Goal: Task Accomplishment & Management: Complete application form

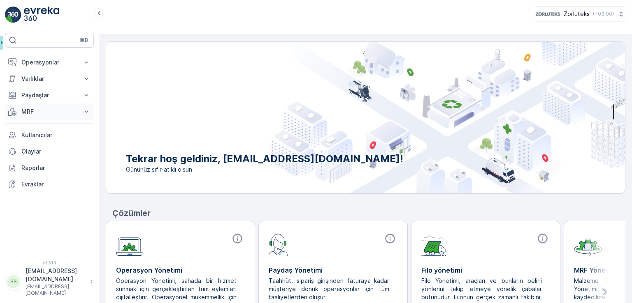
click at [51, 111] on p "MRF" at bounding box center [49, 112] width 56 height 8
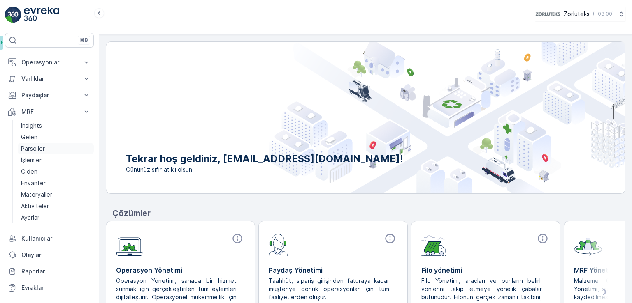
click at [43, 147] on p "Parseller" at bounding box center [33, 149] width 24 height 8
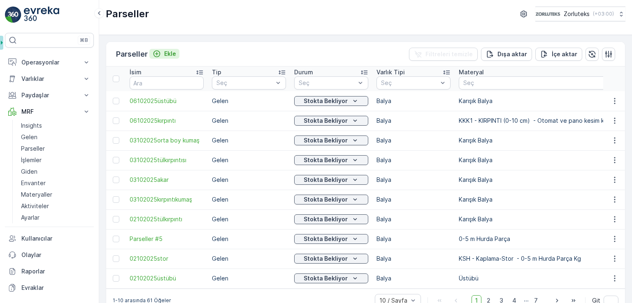
click at [164, 51] on div "Ekle" at bounding box center [164, 54] width 23 height 8
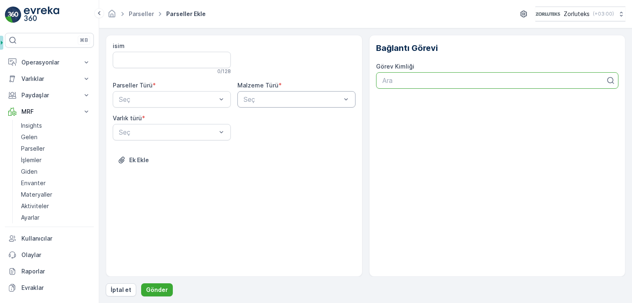
click at [417, 80] on div at bounding box center [493, 80] width 225 height 7
click at [213, 104] on div "Seç" at bounding box center [172, 99] width 118 height 16
click at [211, 123] on div "Gelen" at bounding box center [172, 119] width 108 height 7
click at [210, 102] on div at bounding box center [167, 99] width 99 height 7
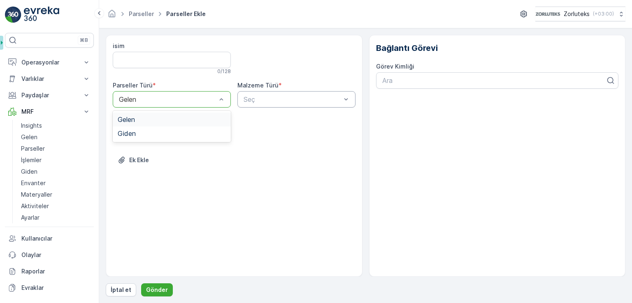
click at [289, 148] on div "isim 0 / 128 Parseller Türü * option Gelen, selected. 2 results available. Use …" at bounding box center [234, 109] width 243 height 135
click at [241, 137] on div "isim 0 / 128 Parseller Türü * Gelen Malzeme Türü * Seç Varlık türü * Seç Ek Ekle" at bounding box center [234, 109] width 243 height 135
click at [274, 155] on div "Ek Ekle" at bounding box center [234, 165] width 243 height 23
click at [215, 139] on div "Seç" at bounding box center [172, 132] width 118 height 16
click at [278, 147] on div "isim 0 / 128 Parseller Türü * Gelen Malzeme Türü * Seç Varlık türü * 3 results …" at bounding box center [234, 109] width 243 height 135
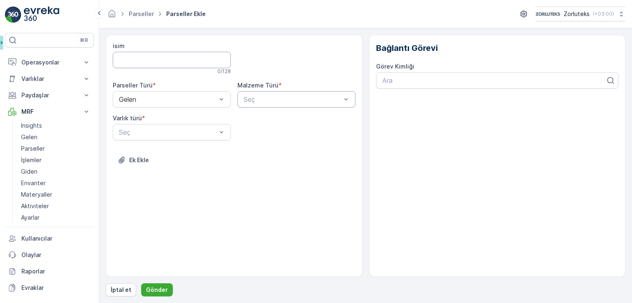
click at [188, 54] on input "isim" at bounding box center [172, 60] width 118 height 16
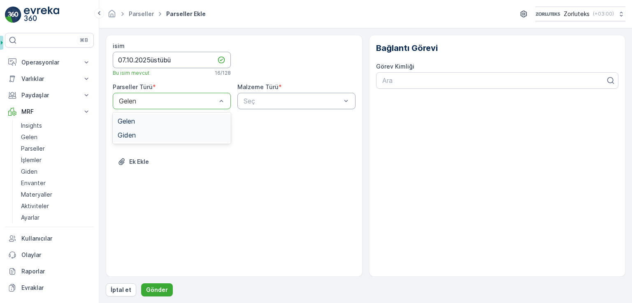
click at [130, 60] on input "07.10.2025üstübü" at bounding box center [172, 60] width 118 height 16
type input "07.09.2025üstübü"
click at [187, 118] on div "Gelen" at bounding box center [172, 121] width 108 height 7
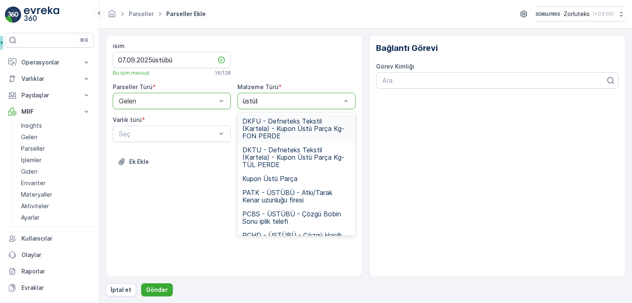
type input "üstübü"
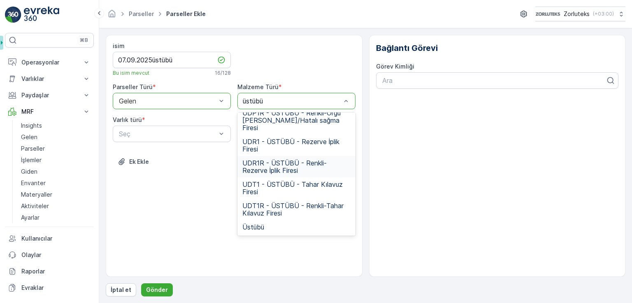
scroll to position [657, 0]
click at [276, 228] on div "Üstübü" at bounding box center [296, 227] width 108 height 7
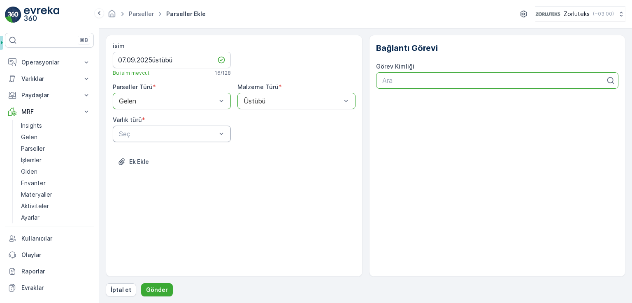
click at [484, 86] on div "Ara" at bounding box center [497, 80] width 243 height 16
click at [429, 183] on div "Bağlantı Görevi Görev Kimliği Use Up and Down to choose options, press Enter to…" at bounding box center [497, 156] width 257 height 242
click at [144, 155] on div "Balya" at bounding box center [172, 154] width 108 height 7
click at [156, 234] on div "isim 07.09.2025üstübü Bu isim mevcut 16 / 128 Parseller Türü * option Gelen, se…" at bounding box center [234, 156] width 257 height 242
click at [155, 291] on p "Gönder" at bounding box center [157, 290] width 22 height 8
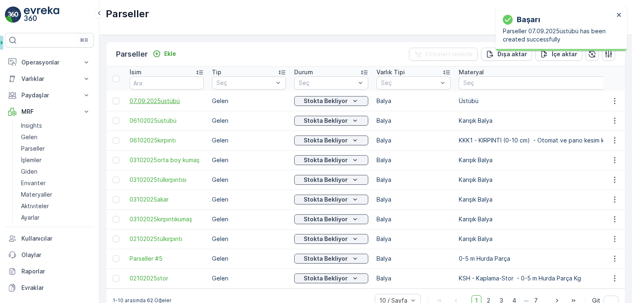
click at [158, 101] on span "07.09.2025üstübü" at bounding box center [167, 101] width 74 height 8
